Goal: Transaction & Acquisition: Book appointment/travel/reservation

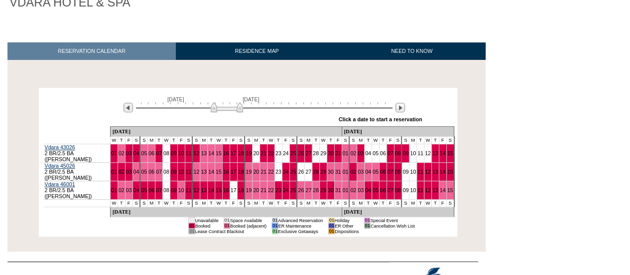
scroll to position [121, 0]
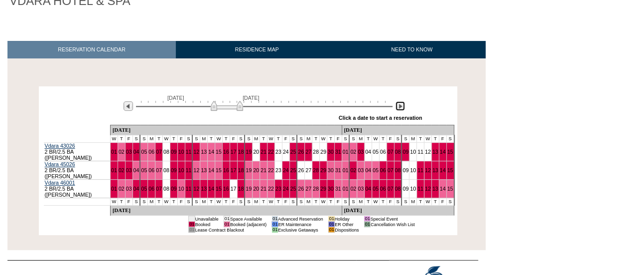
click at [396, 109] on img at bounding box center [400, 105] width 9 height 9
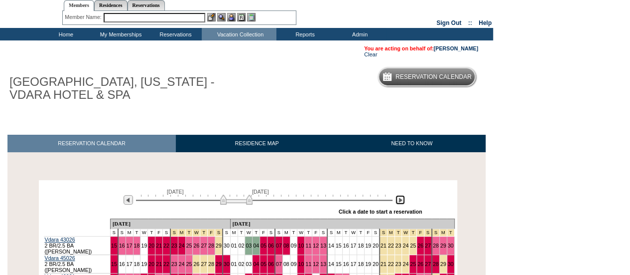
scroll to position [27, 0]
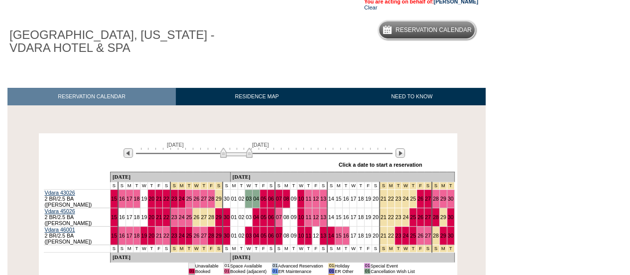
click at [494, 175] on body "Follow Us ::" at bounding box center [315, 63] width 630 height 275
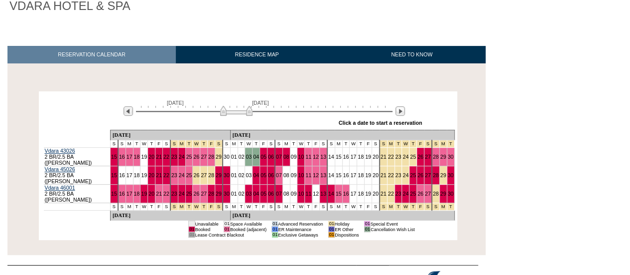
scroll to position [114, 0]
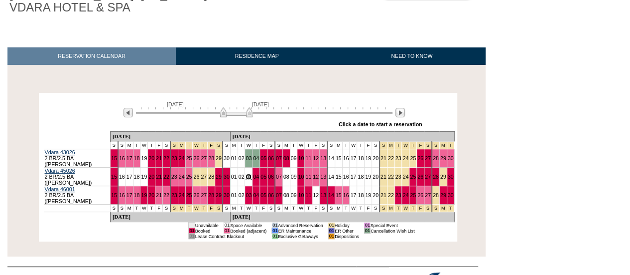
click at [246, 175] on link "03" at bounding box center [249, 176] width 6 height 6
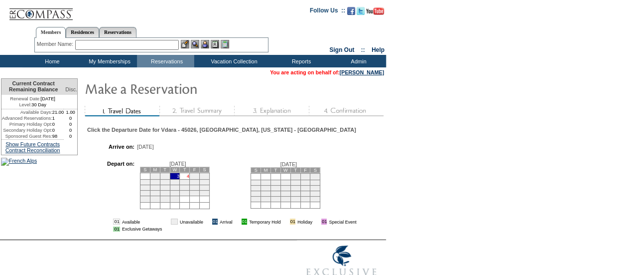
click at [189, 178] on link "4" at bounding box center [188, 175] width 2 height 5
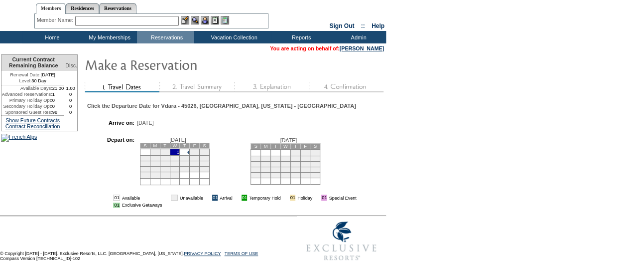
scroll to position [65, 0]
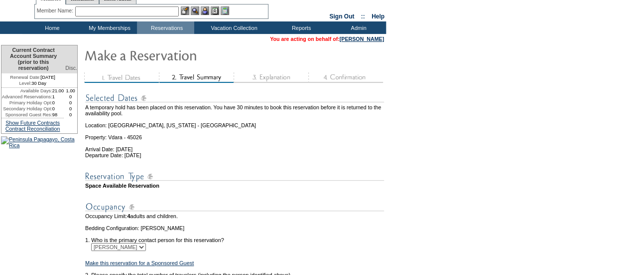
scroll to position [176, 0]
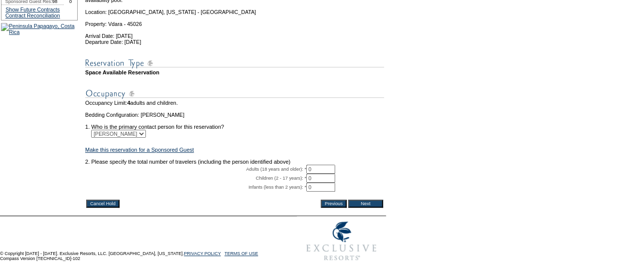
click at [321, 164] on input "0" at bounding box center [320, 168] width 29 height 9
type input "2"
click at [378, 199] on input "Next" at bounding box center [365, 203] width 35 height 8
